Goal: Transaction & Acquisition: Obtain resource

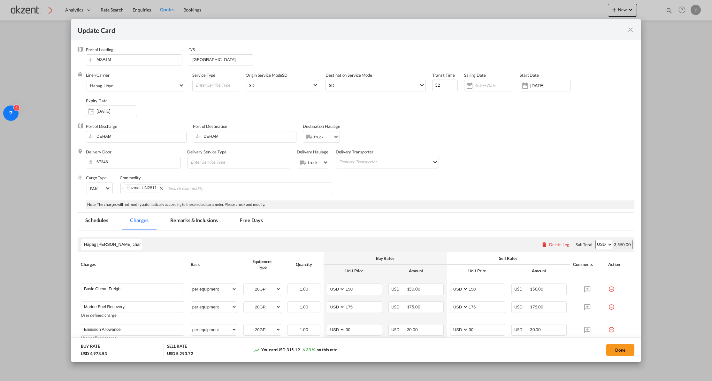
click at [629, 28] on md-icon "icon-close fg-AAA8AD m-0 pointer" at bounding box center [631, 30] width 8 height 8
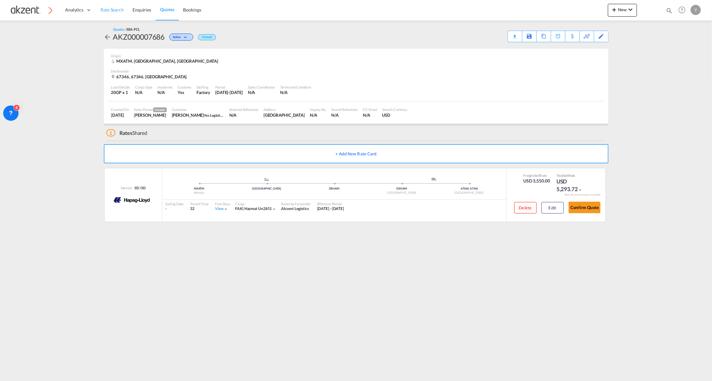
click at [116, 7] on span "Rate Search" at bounding box center [112, 9] width 23 height 5
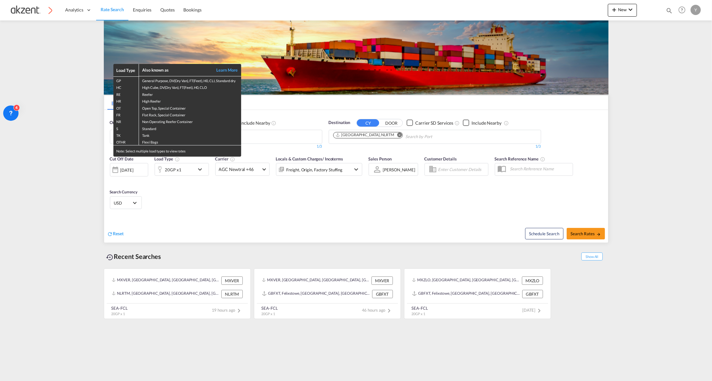
click at [115, 233] on div "Load Type Also known as Learn More GP General Purpose, DV(Dry Van), FT(Feet), H…" at bounding box center [356, 190] width 712 height 381
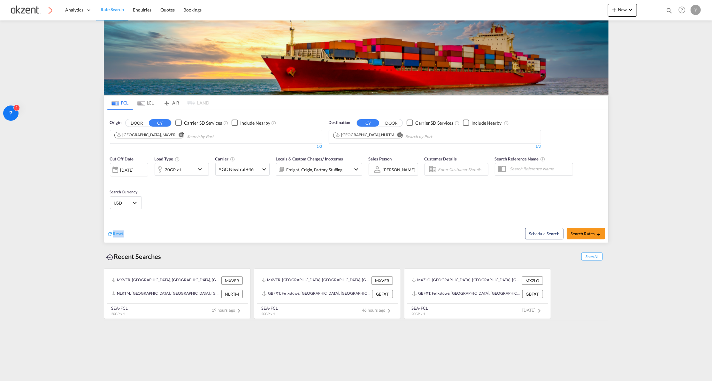
click at [115, 233] on span "Reset" at bounding box center [118, 233] width 11 height 5
drag, startPoint x: 115, startPoint y: 233, endPoint x: 155, endPoint y: 134, distance: 106.0
click at [155, 134] on input "Chips input." at bounding box center [144, 137] width 61 height 10
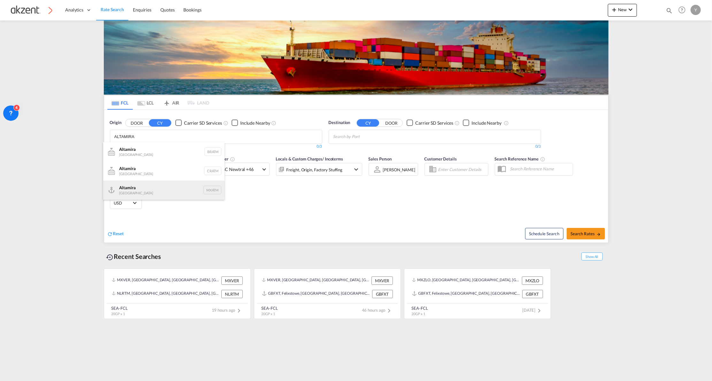
type input "ALTAMIRA"
click at [148, 189] on div "Altamira Mexico MXATM" at bounding box center [163, 190] width 121 height 19
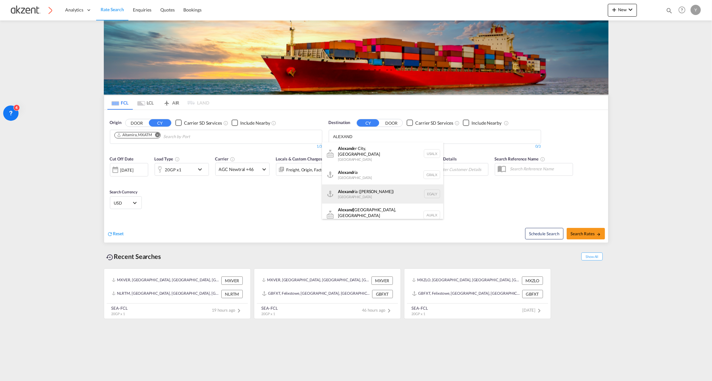
type input "ALEXAND"
click at [363, 193] on div "[PERSON_NAME] ([GEOGRAPHIC_DATA]) [GEOGRAPHIC_DATA] EGALY" at bounding box center [382, 193] width 121 height 19
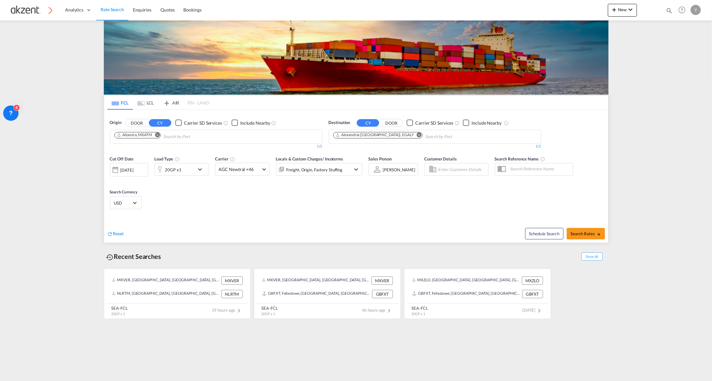
click at [289, 212] on div "Cut Off Date [DATE] [DATE] Load Type 20GP x1 Carrier AGC Newtral +46 Online Rat…" at bounding box center [356, 183] width 504 height 62
click at [132, 169] on div "[DATE]" at bounding box center [126, 170] width 13 height 6
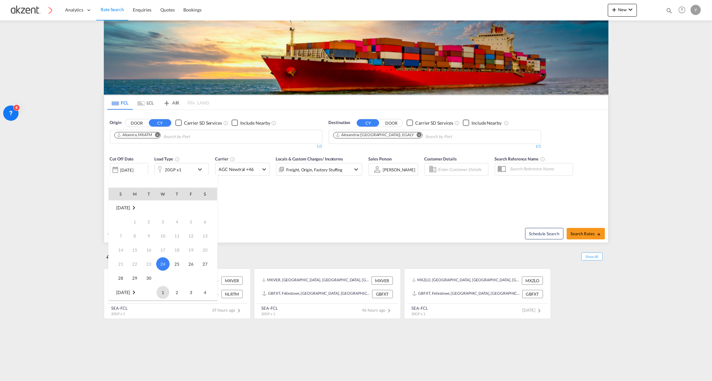
click at [161, 291] on span "1" at bounding box center [163, 292] width 13 height 13
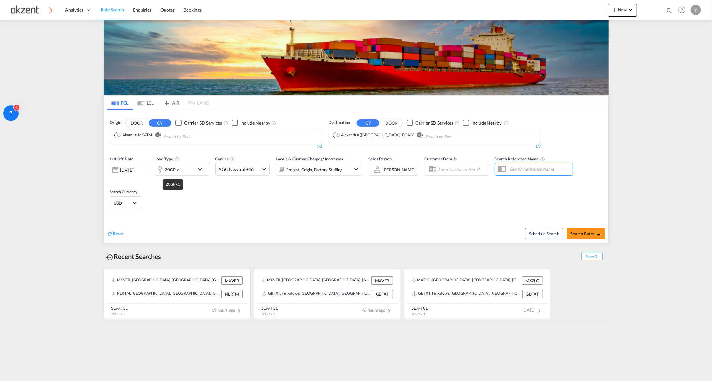
click at [169, 166] on div "20GP x1" at bounding box center [173, 169] width 16 height 9
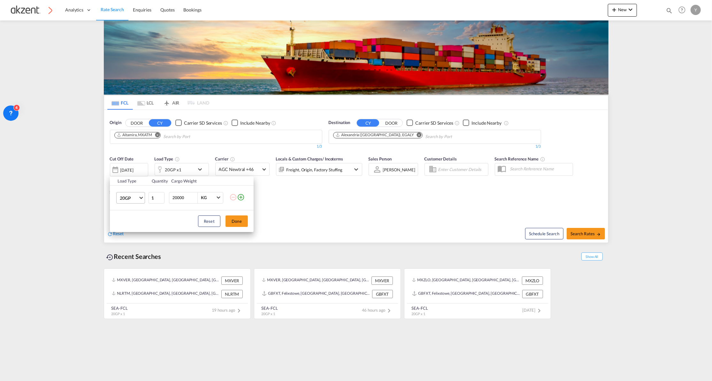
click at [142, 200] on md-select-value "20GP" at bounding box center [132, 197] width 26 height 11
click at [140, 216] on md-option "40GP" at bounding box center [136, 213] width 43 height 15
click at [162, 197] on input "2" at bounding box center [157, 198] width 16 height 12
click at [162, 197] on input "3" at bounding box center [157, 198] width 16 height 12
click at [162, 197] on input "4" at bounding box center [157, 198] width 16 height 12
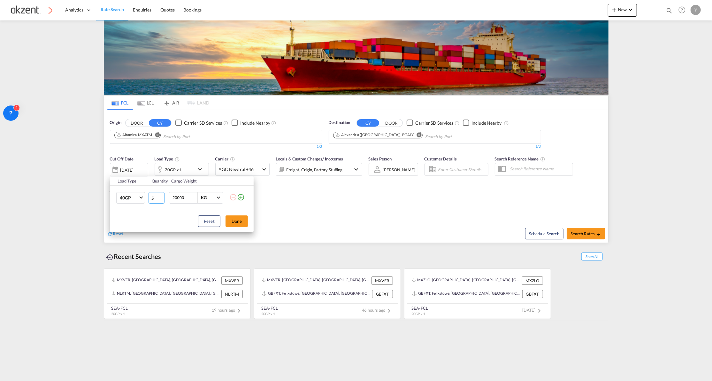
click at [162, 197] on input "5" at bounding box center [157, 198] width 16 height 12
click at [204, 212] on div "Reset Done" at bounding box center [182, 221] width 144 height 22
click at [140, 197] on span "Choose: \a40GP" at bounding box center [141, 197] width 4 height 4
click at [163, 210] on md-backdrop at bounding box center [356, 190] width 712 height 381
click at [161, 199] on input "4" at bounding box center [157, 198] width 16 height 12
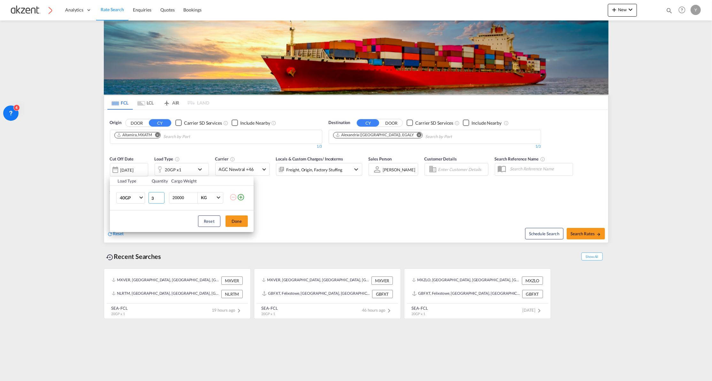
click at [161, 199] on input "3" at bounding box center [157, 198] width 16 height 12
click at [161, 199] on input "2" at bounding box center [157, 198] width 16 height 12
click at [161, 199] on input "1" at bounding box center [157, 198] width 16 height 12
click at [161, 196] on input "2" at bounding box center [157, 198] width 16 height 12
click at [161, 196] on input "3" at bounding box center [157, 198] width 16 height 12
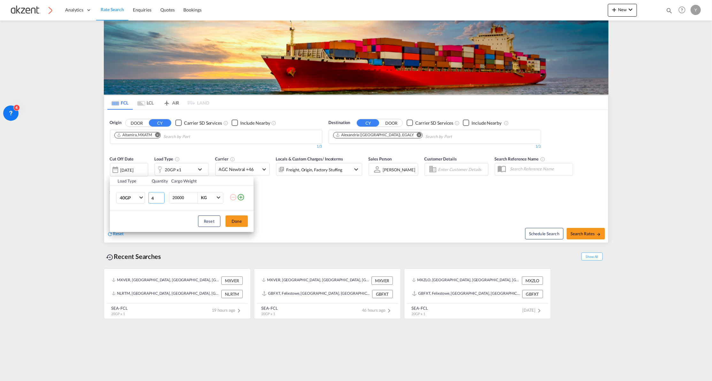
click at [161, 196] on input "4" at bounding box center [157, 198] width 16 height 12
click at [161, 196] on input "5" at bounding box center [157, 198] width 16 height 12
click at [187, 218] on div "Reset Done" at bounding box center [182, 221] width 144 height 22
click at [161, 198] on input "4" at bounding box center [157, 198] width 16 height 12
click at [161, 198] on input "3" at bounding box center [157, 198] width 16 height 12
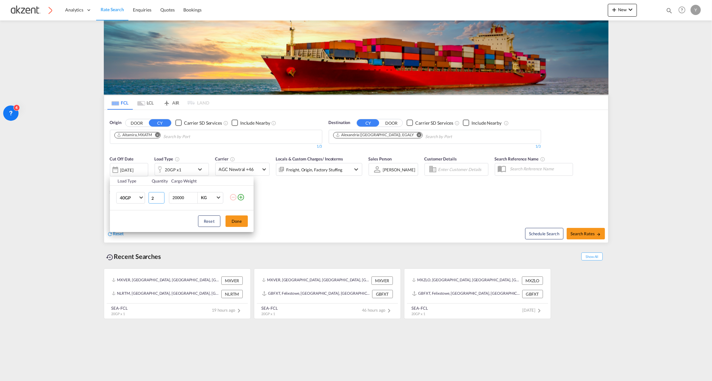
click at [161, 198] on input "2" at bounding box center [157, 198] width 16 height 12
type input "1"
click at [161, 198] on input "1" at bounding box center [157, 198] width 16 height 12
click at [238, 223] on button "Done" at bounding box center [237, 221] width 22 height 12
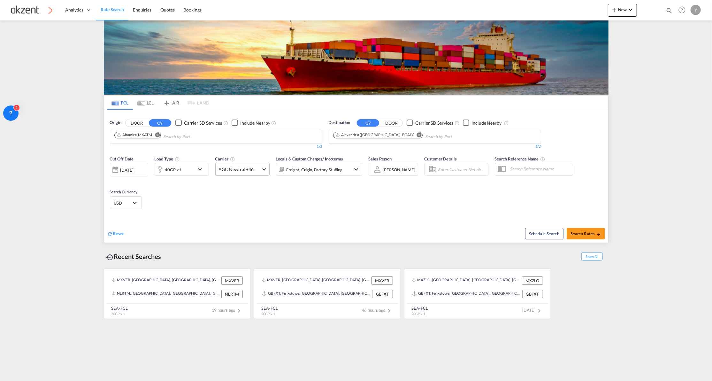
click at [259, 171] on span "AGC Newtral +46" at bounding box center [240, 169] width 42 height 6
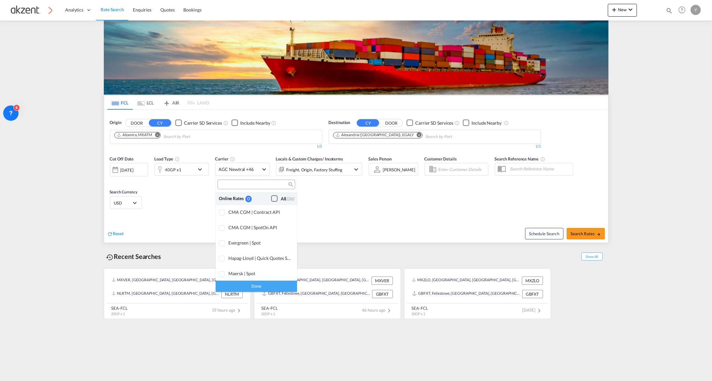
click at [271, 196] on div "Checkbox No Ink" at bounding box center [274, 198] width 6 height 6
click at [364, 206] on md-backdrop at bounding box center [356, 190] width 712 height 381
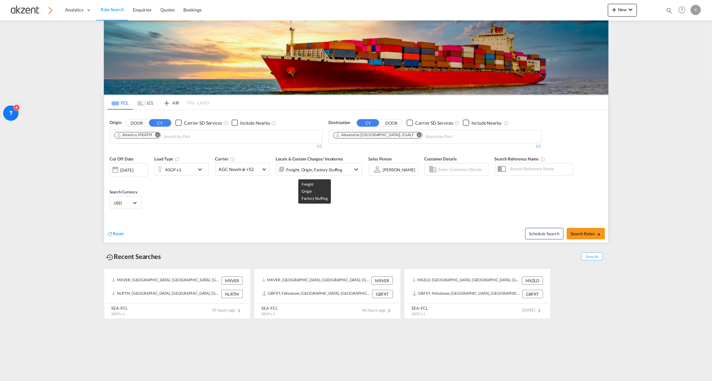
click at [332, 174] on div "Freight, Origin, Factory Stuffing" at bounding box center [315, 169] width 56 height 9
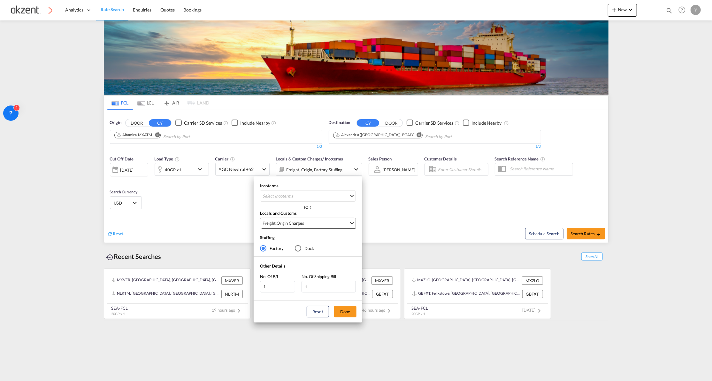
click at [344, 226] on span "Freight , Origin Charges" at bounding box center [306, 223] width 87 height 6
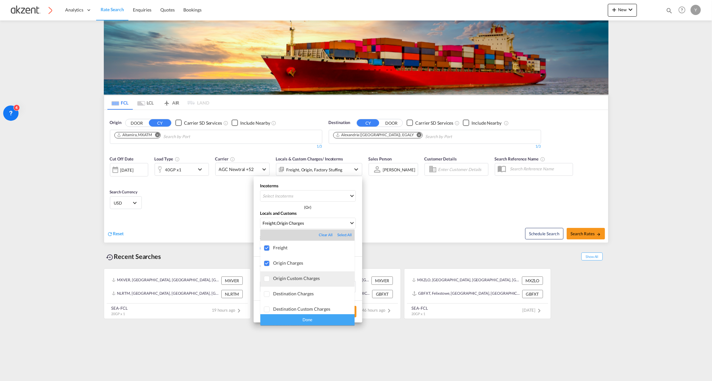
click at [267, 277] on div at bounding box center [267, 279] width 6 height 6
click at [319, 318] on div "Done" at bounding box center [307, 319] width 94 height 11
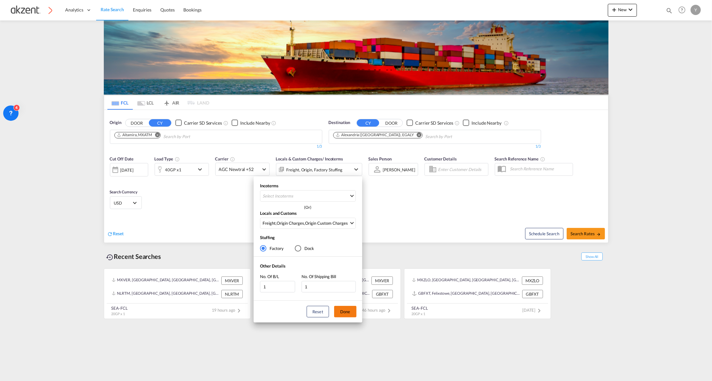
click at [338, 310] on button "Done" at bounding box center [345, 312] width 22 height 12
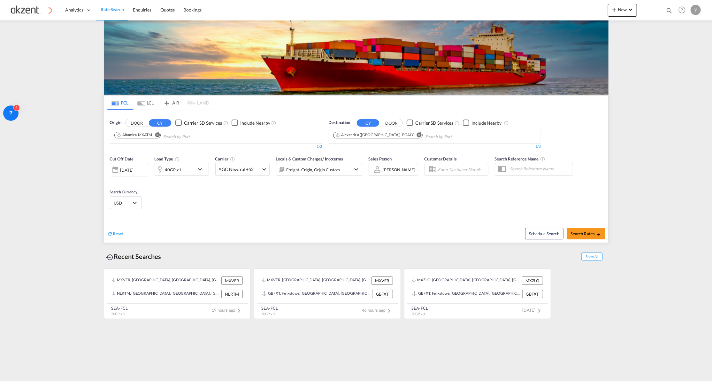
click at [463, 173] on input "Enter Customer Details" at bounding box center [462, 170] width 48 height 10
click at [512, 170] on input "text" at bounding box center [540, 169] width 66 height 10
paste input "YR25-182"
type input "YR25-182"
click at [487, 206] on div "Cut Off Date [DATE] [DATE] Load Type 40GP x1 Carrier AGC Newtral +52 Locals & C…" at bounding box center [356, 183] width 504 height 62
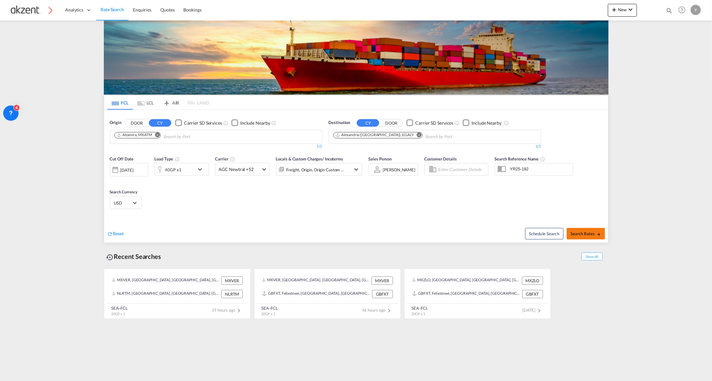
click at [598, 233] on md-icon "icon-arrow-right" at bounding box center [599, 234] width 4 height 4
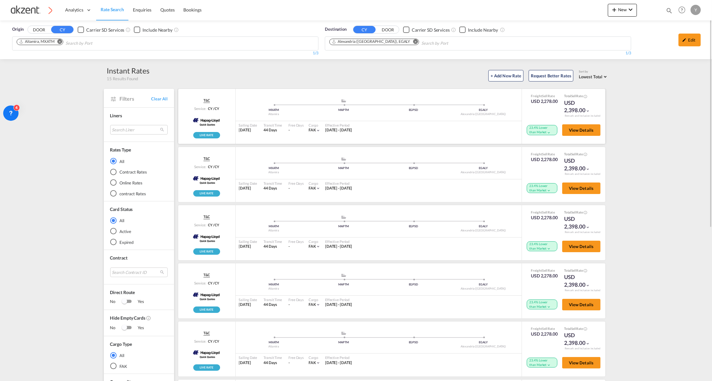
click at [547, 132] on md-icon "icon-chevron-down" at bounding box center [549, 132] width 4 height 4
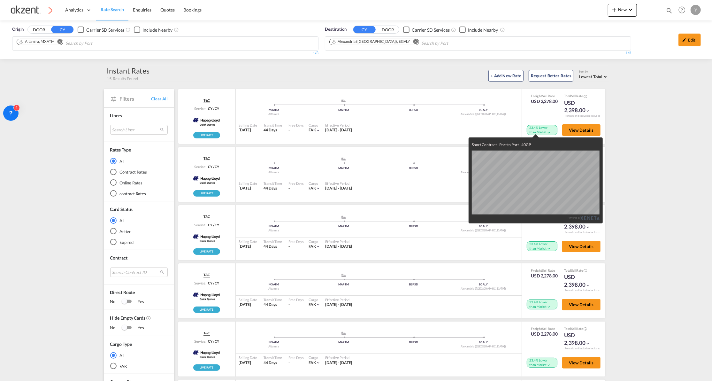
click at [636, 130] on div "Short Contract - Port to Port - 40GP Powered by" at bounding box center [356, 190] width 712 height 381
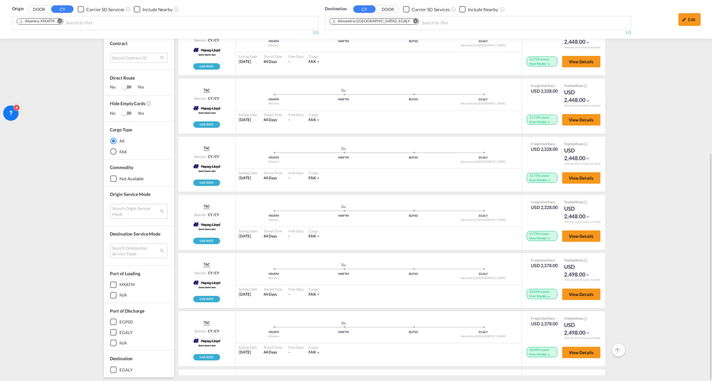
scroll to position [285, 0]
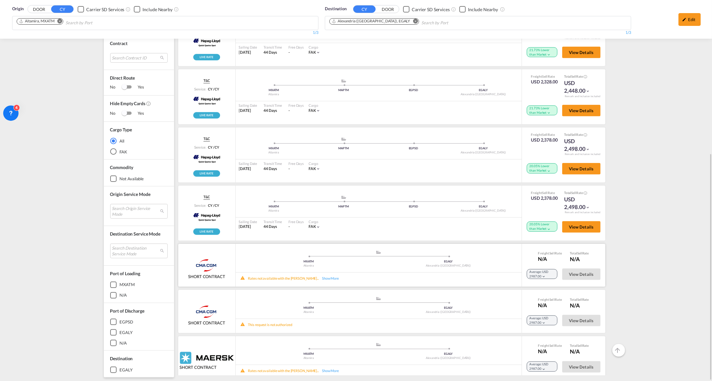
click at [544, 269] on div "Average: USD 2987.00" at bounding box center [542, 274] width 31 height 10
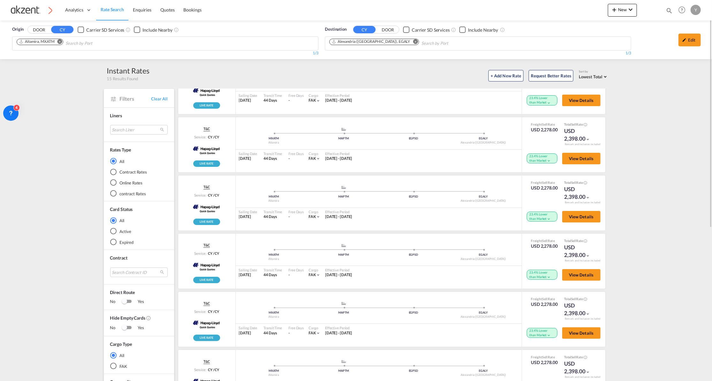
scroll to position [0, 0]
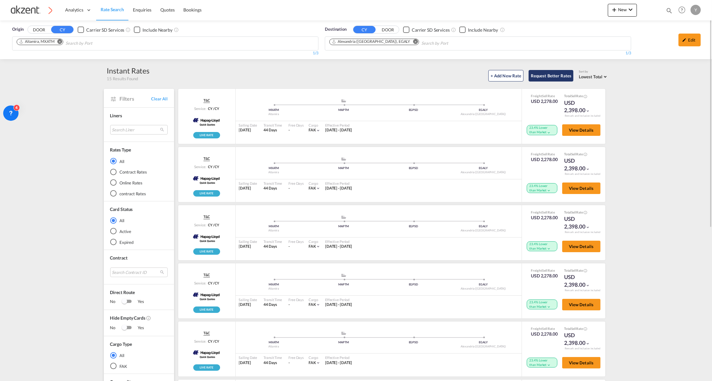
click at [557, 80] on button "Request Better Rates" at bounding box center [551, 76] width 45 height 12
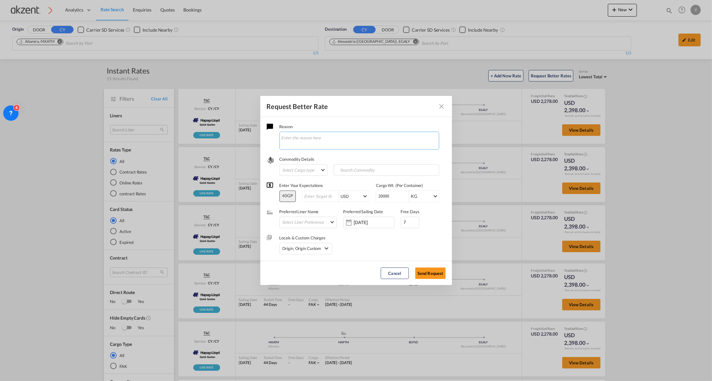
click at [341, 147] on textarea "Request Better Rate ..." at bounding box center [360, 141] width 160 height 18
click at [310, 147] on textarea "Request Better Rate ..." at bounding box center [360, 141] width 160 height 18
paste textarea "address: Blvd. [PERSON_NAME][STREET_ADDRESS][PERSON_NAME]"
click at [311, 147] on textarea "Añadir pickup dentro de BL: address: Blvd. [PERSON_NAME][STREET_ADDRESS][PERSON…" at bounding box center [360, 141] width 160 height 18
click at [339, 146] on textarea "Añadir pickup dentro de BL: Blvd. [PERSON_NAME][STREET_ADDRESS][PERSON_NAME]" at bounding box center [360, 141] width 160 height 18
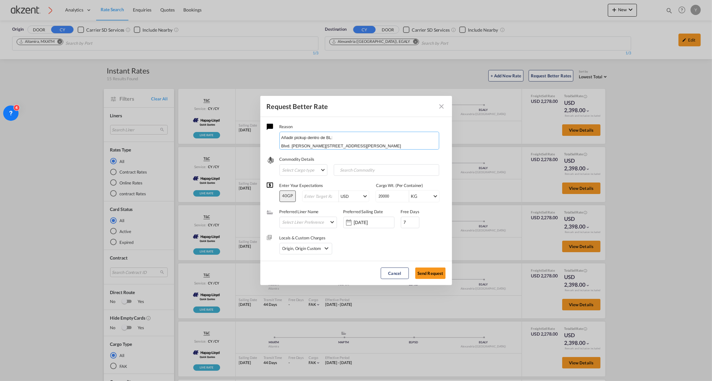
click at [374, 143] on textarea "Añadir pickup dentro de BL: Blvd. [PERSON_NAME][STREET_ADDRESS][PERSON_NAME]" at bounding box center [360, 141] width 160 height 18
click at [415, 135] on textarea "Añadir pickup dentro de BL: Blvd. [PERSON_NAME][STREET_ADDRESS][PERSON_NAME]" at bounding box center [360, 141] width 160 height 18
click at [375, 146] on textarea "Añadir pickup dentro de BL: Blvd. [PERSON_NAME][STREET_ADDRESS][PERSON_NAME]" at bounding box center [360, 141] width 160 height 18
type textarea "Añadir pickup dentro de BL: Blvd. [PERSON_NAME][STREET_ADDRESS][PERSON_NAME]"
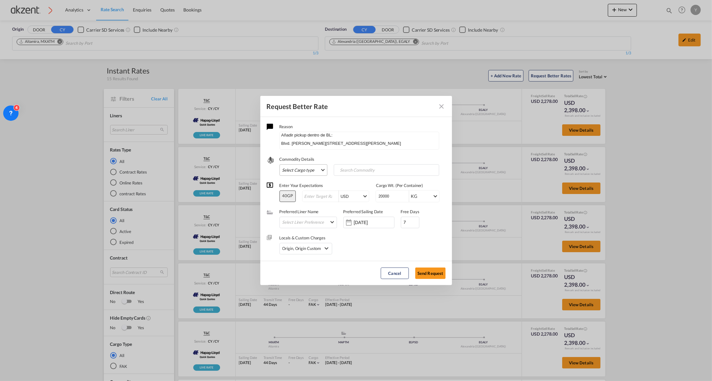
click at [304, 173] on md-select "Select Cargo type FAK GCR GDSM General Cargo Hazardous Cargo Ambient Foodstuff …" at bounding box center [304, 170] width 48 height 12
click at [302, 172] on md-option "FAK" at bounding box center [306, 169] width 57 height 15
click at [349, 169] on input "Search Commodity" at bounding box center [367, 170] width 63 height 10
paste input "commodity : production line"
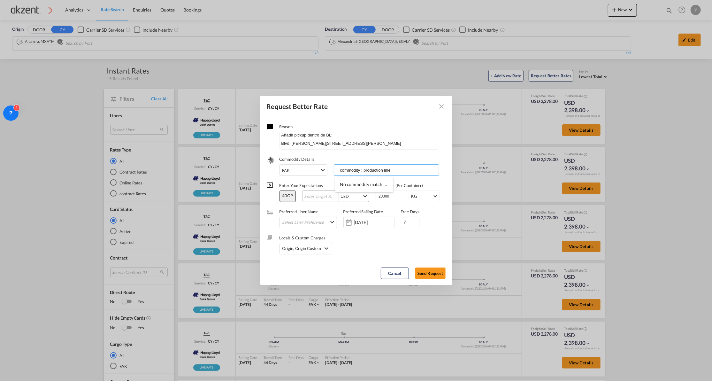
type input "commodity : production line"
click at [321, 197] on input "Request Better Rate ..." at bounding box center [321, 196] width 35 height 5
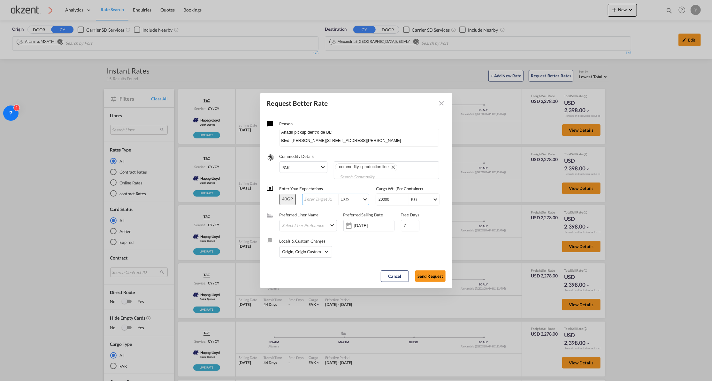
scroll to position [0, 0]
type input "1"
click at [364, 248] on div "Locals & Custom Charges Origin, Origin Custom Origin Charges Origin Customs Cle…" at bounding box center [356, 244] width 179 height 26
click at [412, 228] on input "6" at bounding box center [410, 226] width 19 height 12
click at [403, 224] on input "6" at bounding box center [410, 226] width 19 height 12
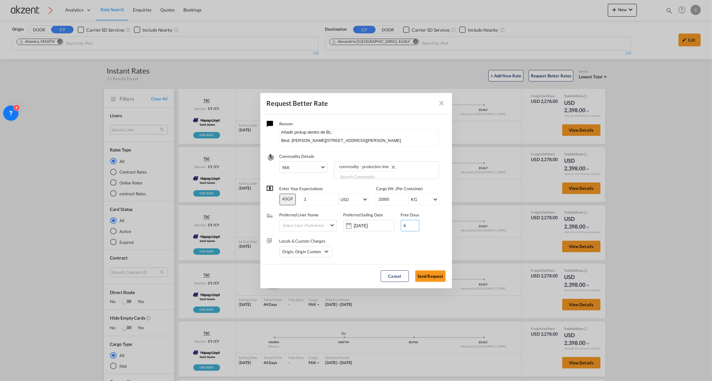
click at [403, 224] on input "6" at bounding box center [410, 226] width 19 height 12
drag, startPoint x: 403, startPoint y: 224, endPoint x: 399, endPoint y: 224, distance: 4.2
click at [401, 224] on input "6" at bounding box center [410, 226] width 19 height 12
type input "21"
click at [384, 249] on div "Locals & Custom Charges Origin, Origin Custom Origin Charges Origin Customs Cle…" at bounding box center [356, 244] width 179 height 26
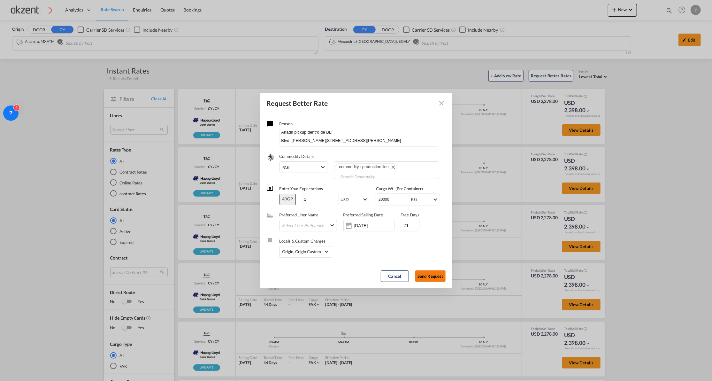
click at [424, 274] on button "Send Request" at bounding box center [430, 276] width 30 height 12
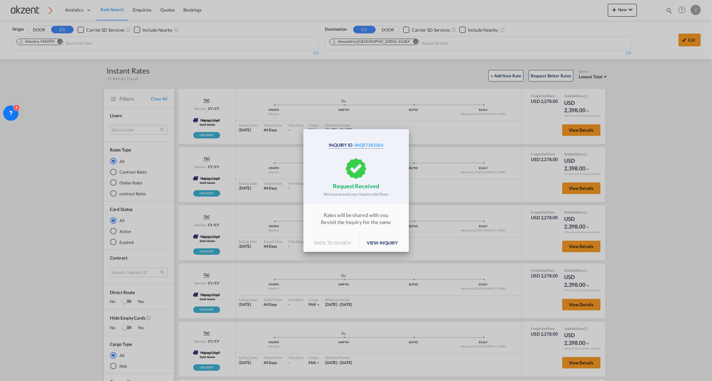
click at [382, 249] on p "view inquiry" at bounding box center [382, 243] width 46 height 18
